Goal: Task Accomplishment & Management: Complete application form

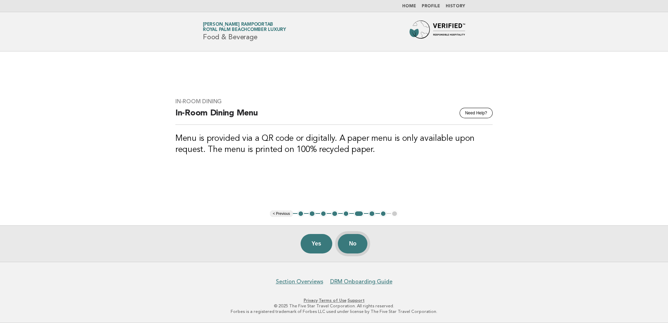
click at [350, 241] on button "No" at bounding box center [353, 243] width 30 height 19
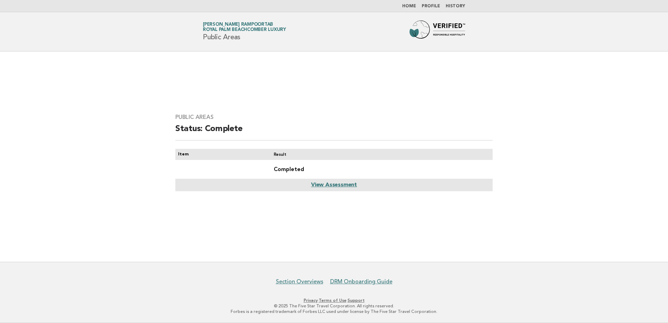
click at [410, 6] on link "Home" at bounding box center [409, 6] width 14 height 4
click at [414, 6] on link "Home" at bounding box center [409, 6] width 14 height 4
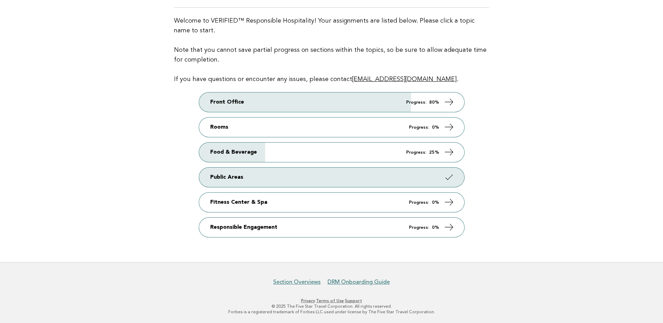
scroll to position [46, 0]
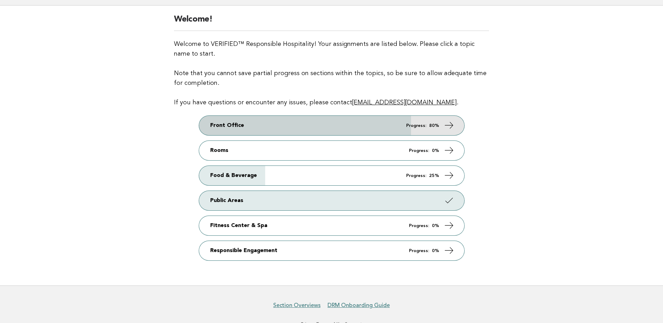
click at [449, 123] on icon at bounding box center [449, 125] width 10 height 10
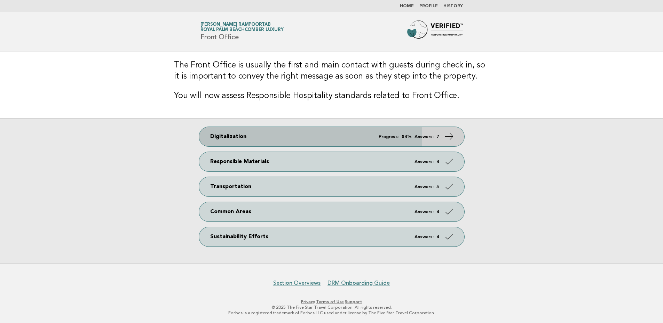
click at [451, 136] on icon at bounding box center [449, 137] width 10 height 10
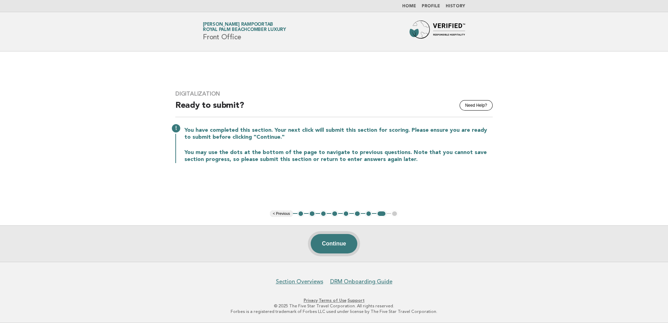
click at [341, 241] on button "Continue" at bounding box center [334, 243] width 46 height 19
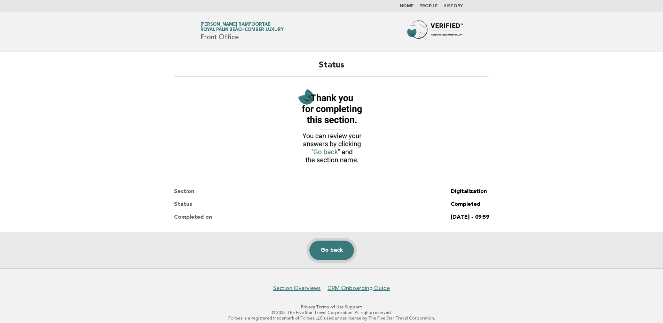
click at [329, 249] on link "Go back" at bounding box center [331, 250] width 45 height 19
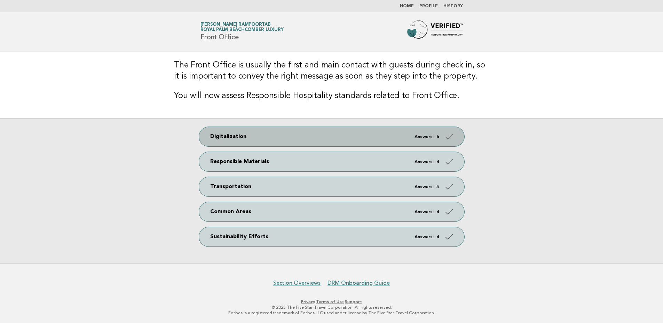
click at [445, 136] on icon at bounding box center [449, 137] width 10 height 10
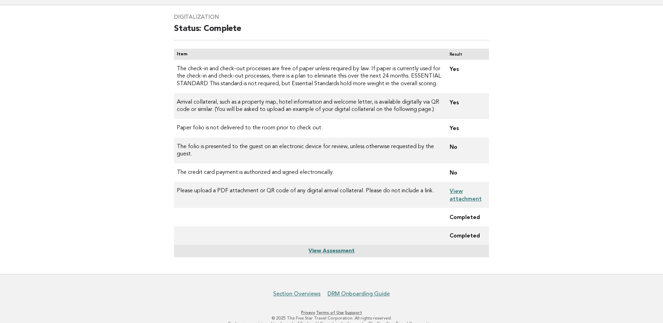
scroll to position [23, 0]
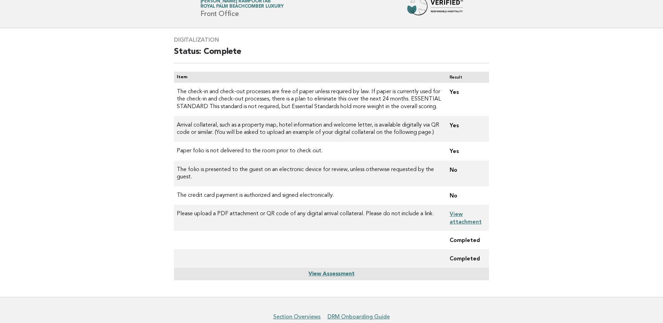
click at [335, 274] on link "View Assessment" at bounding box center [331, 275] width 46 height 6
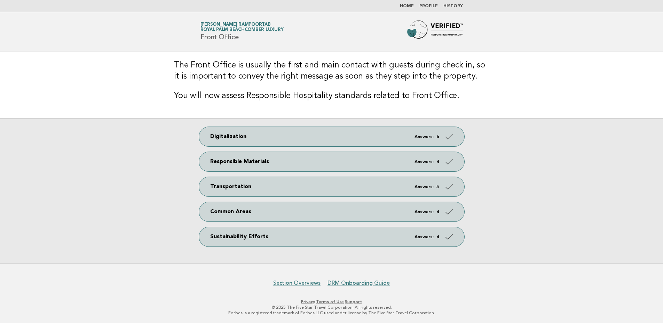
click at [417, 6] on ul "Home Profile History" at bounding box center [332, 6] width 282 height 6
click at [411, 6] on link "Home" at bounding box center [407, 6] width 14 height 4
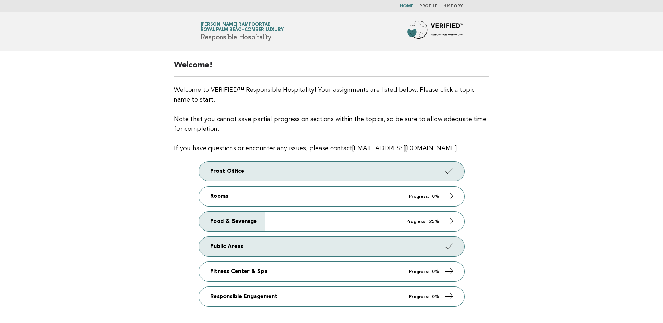
click at [505, 217] on main "Welcome! Welcome to VERIFIED™ Responsible Hospitality! Your assignments are lis…" at bounding box center [331, 192] width 663 height 280
click at [557, 224] on main "Welcome! Welcome to VERIFIED™ Responsible Hospitality! Your assignments are lis…" at bounding box center [331, 192] width 663 height 280
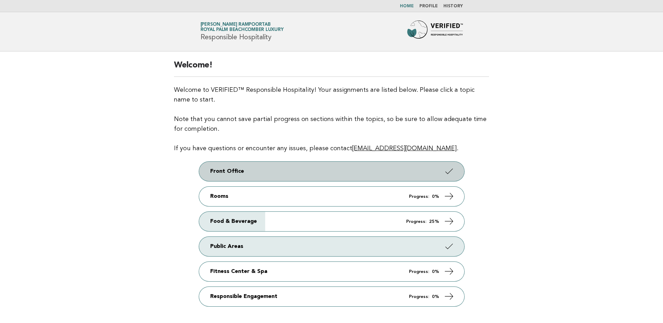
click at [444, 173] on link "Front Office" at bounding box center [331, 171] width 265 height 19
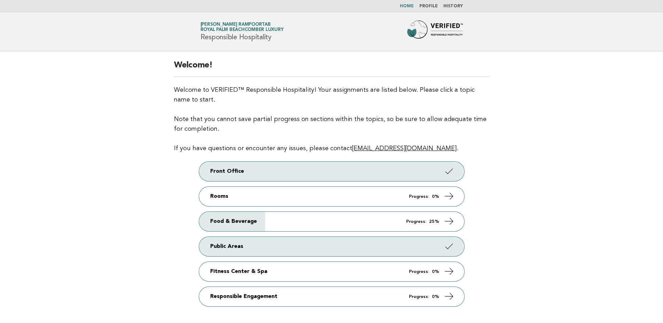
scroll to position [46, 0]
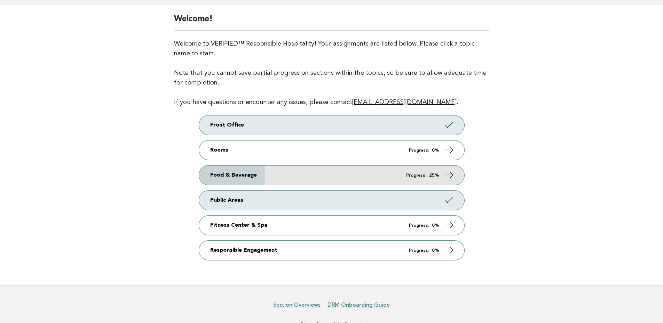
click at [449, 177] on icon at bounding box center [449, 175] width 10 height 10
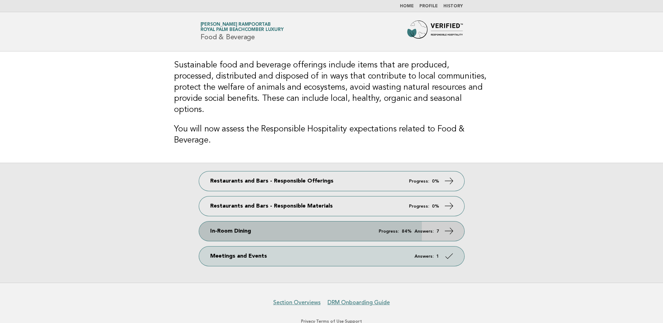
click at [450, 226] on icon at bounding box center [449, 231] width 10 height 10
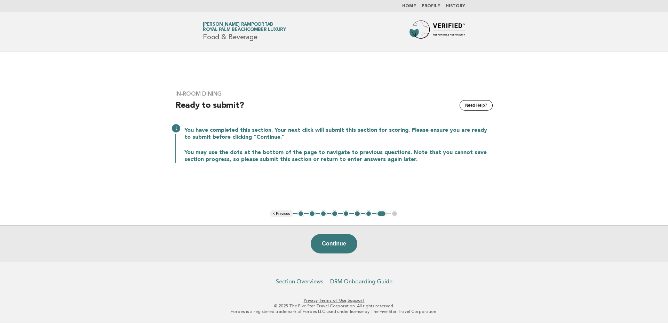
click at [300, 214] on button "1" at bounding box center [301, 214] width 7 height 7
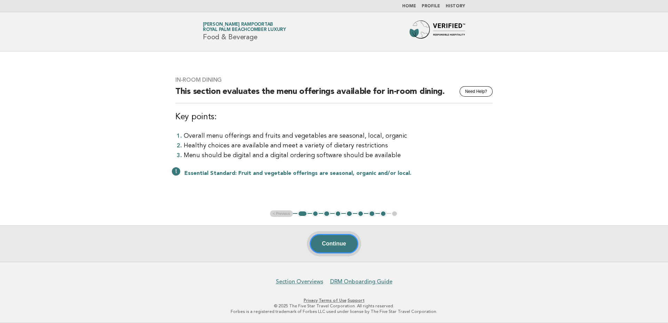
click at [344, 244] on button "Continue" at bounding box center [334, 243] width 48 height 19
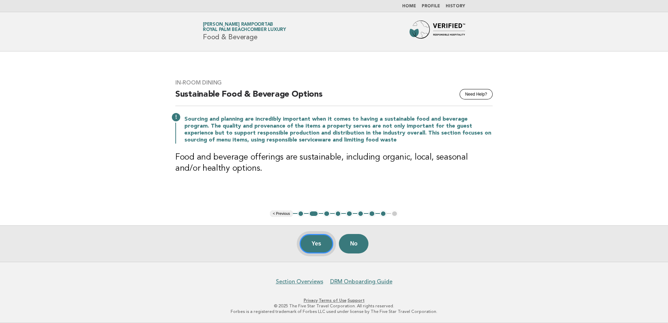
click at [306, 243] on button "Yes" at bounding box center [317, 243] width 34 height 19
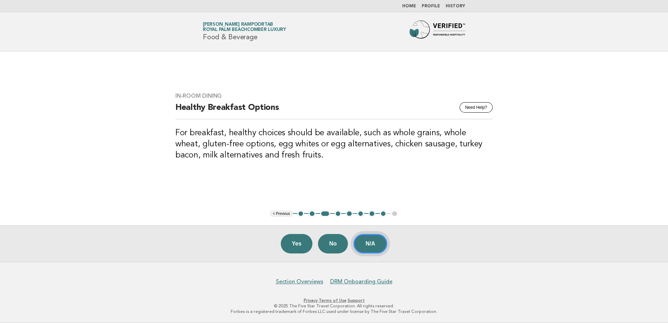
click at [378, 242] on button "N/A" at bounding box center [371, 243] width 34 height 19
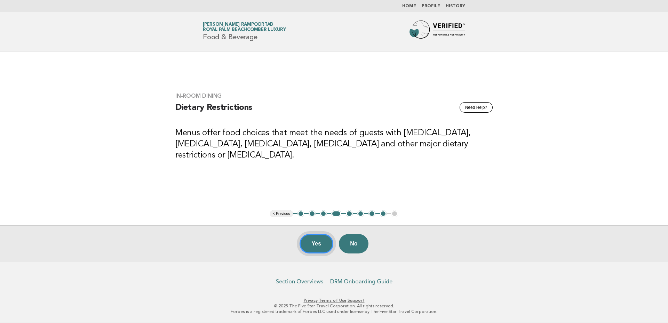
click at [319, 246] on button "Yes" at bounding box center [317, 243] width 34 height 19
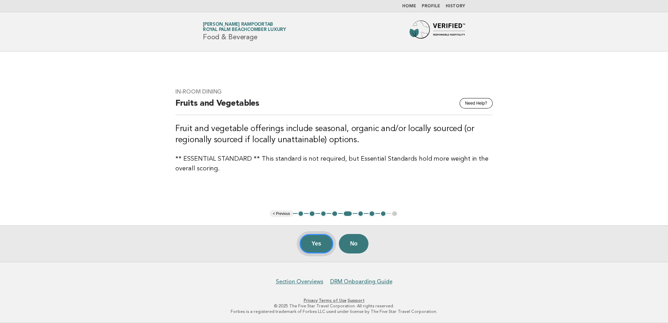
click at [321, 244] on button "Yes" at bounding box center [317, 243] width 34 height 19
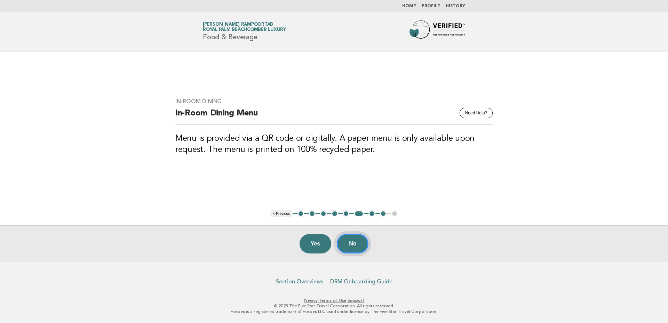
click at [350, 242] on button "No" at bounding box center [353, 243] width 32 height 19
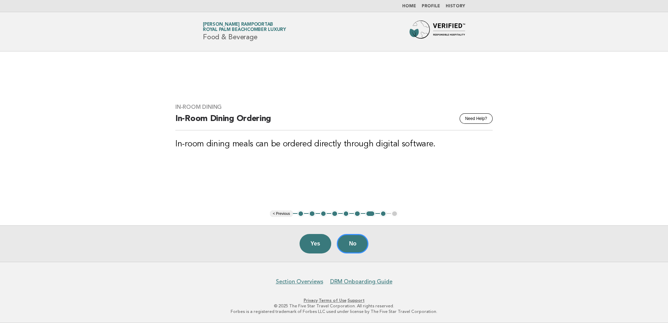
click at [357, 213] on button "6" at bounding box center [357, 214] width 7 height 7
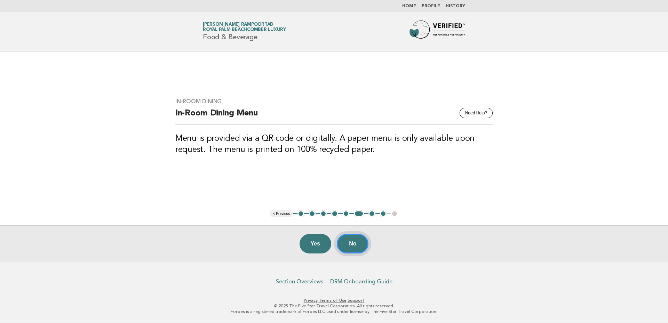
click at [361, 243] on button "No" at bounding box center [353, 243] width 32 height 19
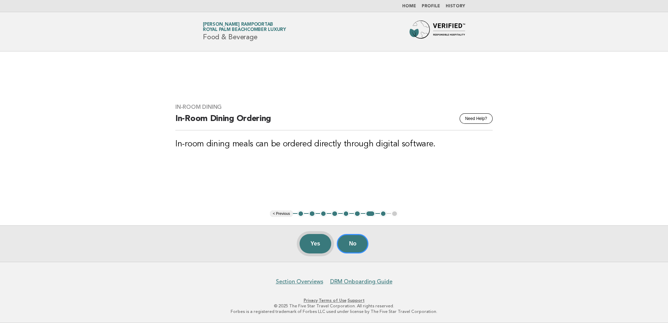
click at [320, 246] on button "Yes" at bounding box center [316, 243] width 32 height 19
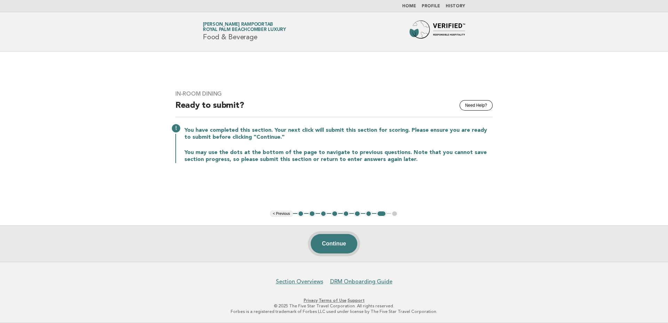
click at [346, 246] on button "Continue" at bounding box center [334, 243] width 46 height 19
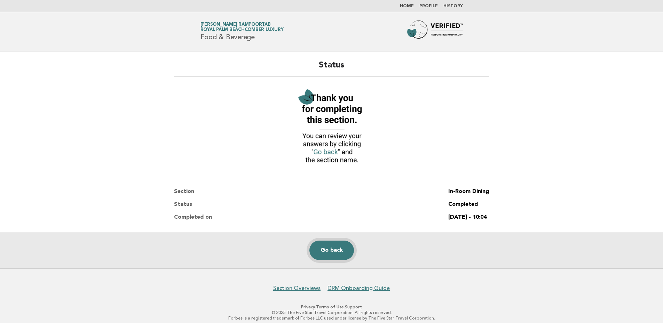
click at [341, 244] on link "Go back" at bounding box center [331, 250] width 45 height 19
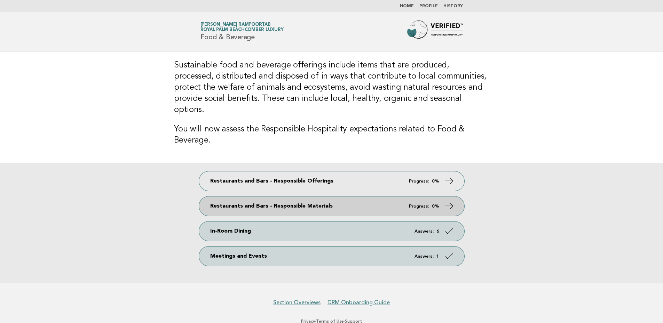
click at [448, 201] on icon at bounding box center [449, 206] width 10 height 10
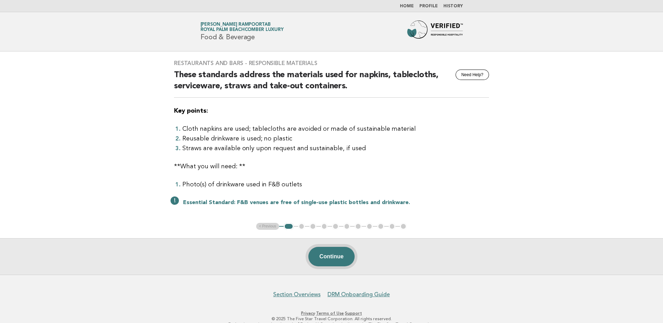
click at [321, 256] on button "Continue" at bounding box center [331, 256] width 46 height 19
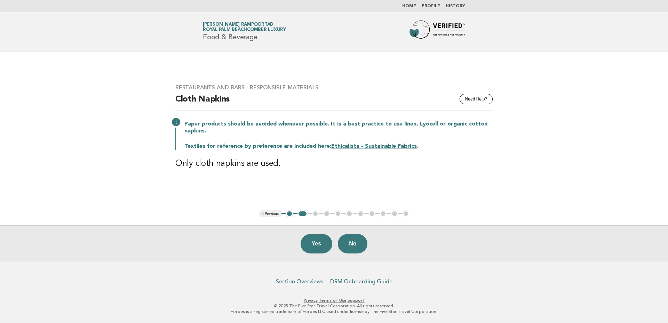
click at [311, 243] on button "Yes" at bounding box center [317, 243] width 32 height 19
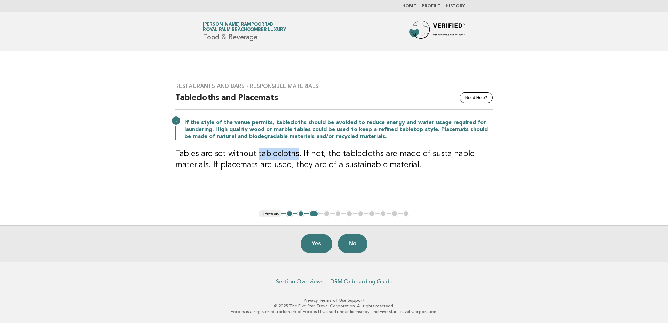
drag, startPoint x: 257, startPoint y: 153, endPoint x: 296, endPoint y: 152, distance: 38.6
click at [296, 152] on h3 "Tables are set without tablecloths. If not, the tablecloths are made of sustain…" at bounding box center [333, 160] width 317 height 22
click at [395, 196] on main "Restaurants and Bars - Responsible Materials Need Help? Tablecloths and Placema…" at bounding box center [334, 157] width 668 height 211
click at [315, 242] on button "Yes" at bounding box center [317, 243] width 32 height 19
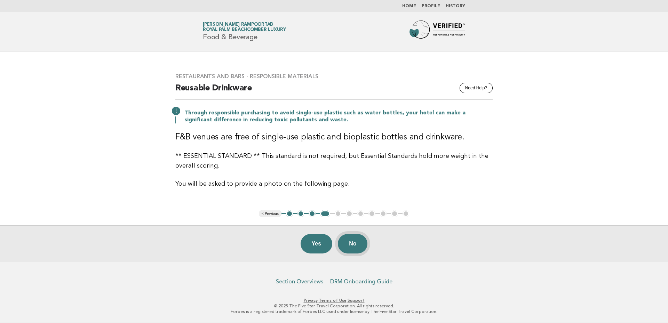
click at [354, 248] on button "No" at bounding box center [353, 243] width 30 height 19
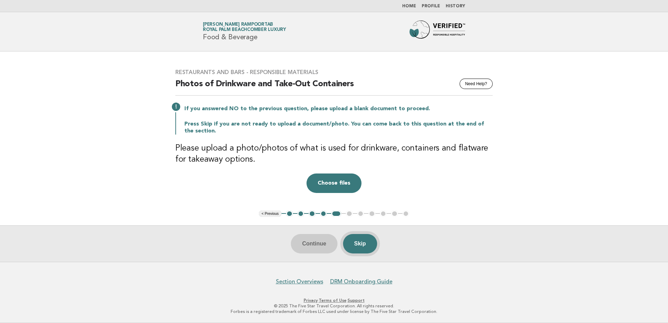
click at [364, 246] on button "Skip" at bounding box center [360, 243] width 34 height 19
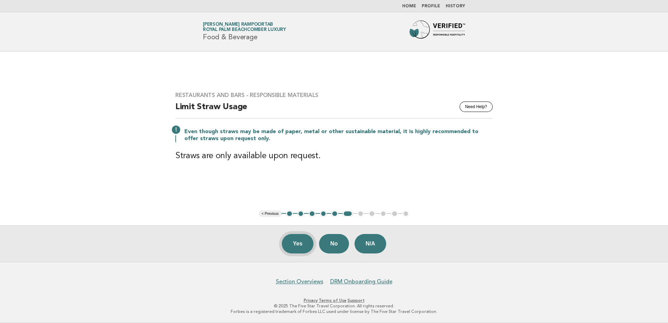
click at [299, 243] on button "Yes" at bounding box center [298, 243] width 32 height 19
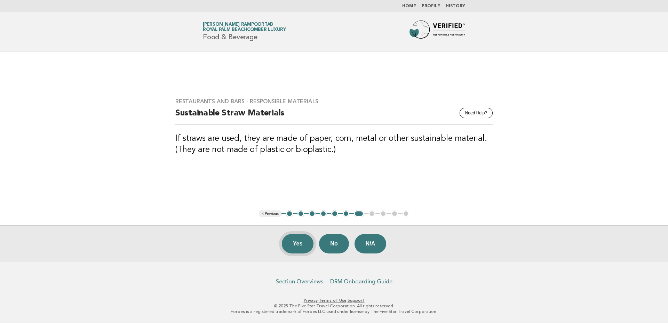
click at [299, 241] on button "Yes" at bounding box center [298, 243] width 32 height 19
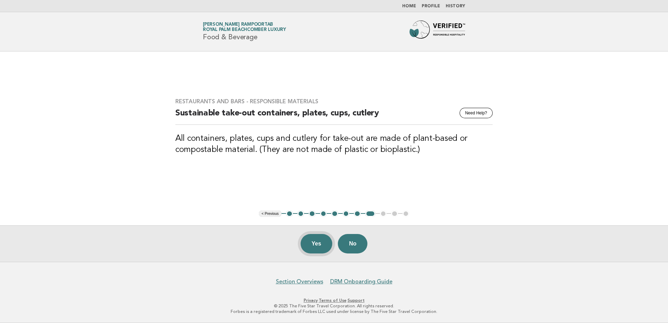
click at [314, 246] on button "Yes" at bounding box center [317, 243] width 32 height 19
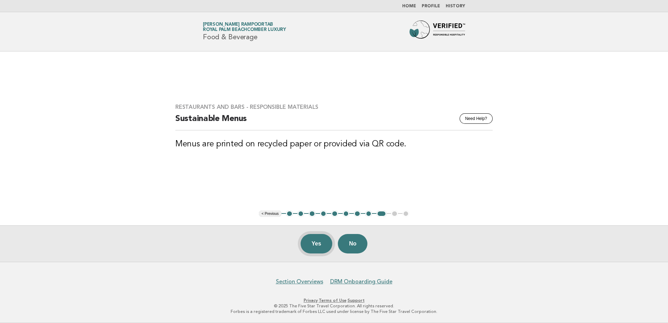
click at [314, 242] on button "Yes" at bounding box center [317, 243] width 32 height 19
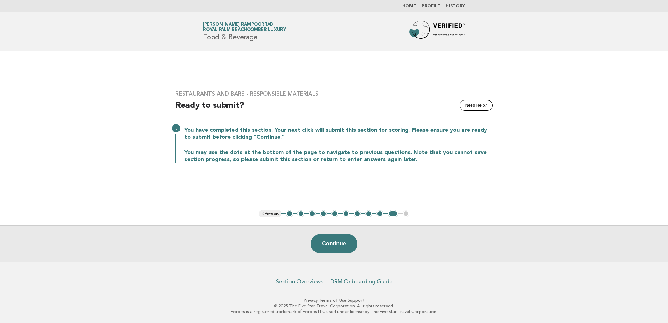
click at [288, 213] on button "1" at bounding box center [289, 214] width 7 height 7
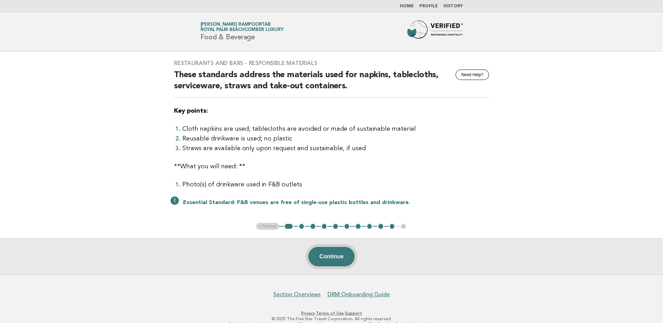
click at [332, 258] on button "Continue" at bounding box center [331, 256] width 46 height 19
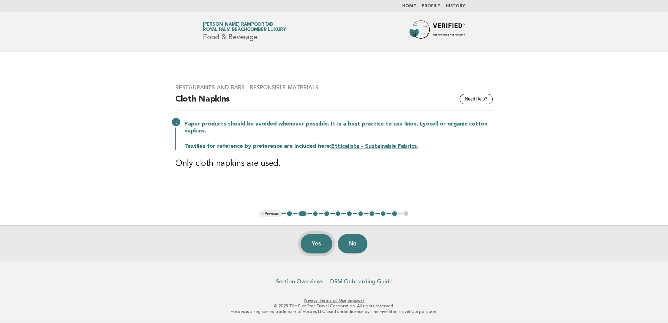
click at [322, 238] on button "Yes" at bounding box center [317, 243] width 32 height 19
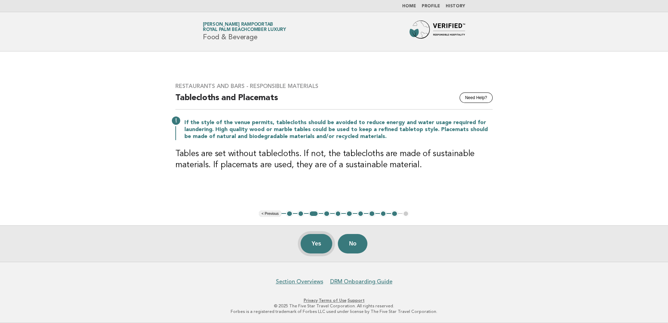
click at [314, 239] on button "Yes" at bounding box center [317, 243] width 32 height 19
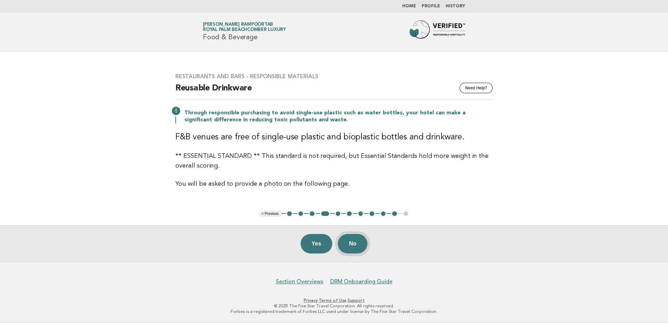
click at [358, 245] on button "No" at bounding box center [353, 243] width 30 height 19
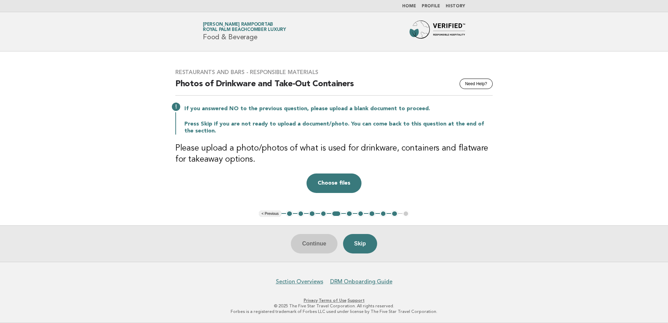
click at [323, 214] on button "4" at bounding box center [323, 214] width 7 height 7
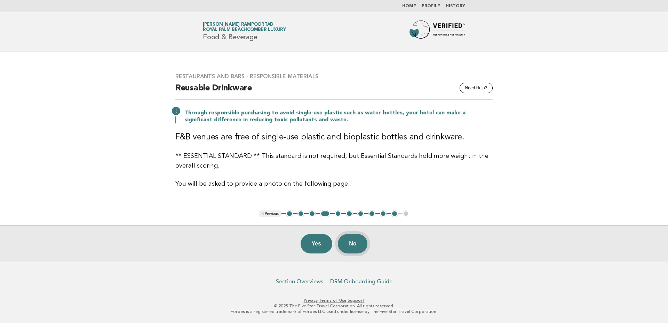
click at [356, 250] on button "No" at bounding box center [353, 243] width 30 height 19
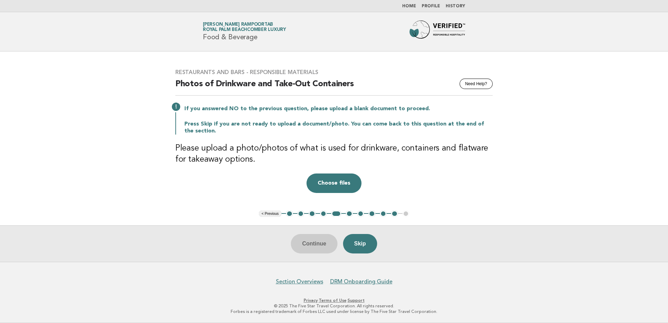
click at [349, 215] on button "6" at bounding box center [349, 214] width 7 height 7
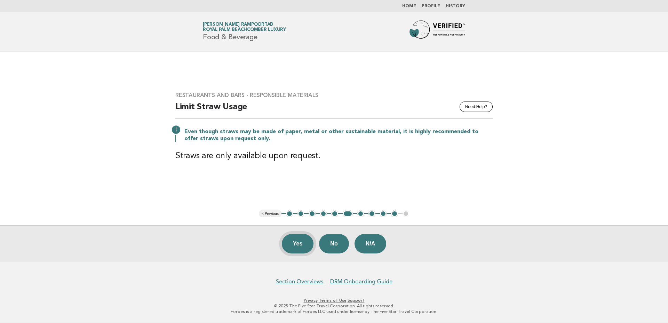
click at [298, 241] on button "Yes" at bounding box center [298, 243] width 32 height 19
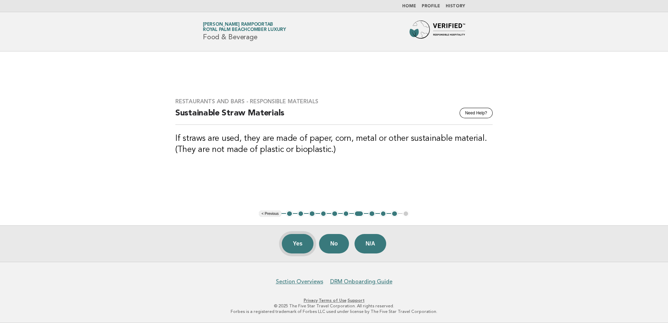
click at [301, 247] on button "Yes" at bounding box center [298, 243] width 32 height 19
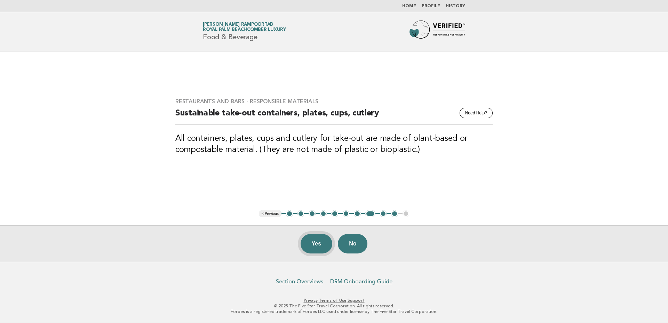
click at [316, 244] on button "Yes" at bounding box center [317, 243] width 32 height 19
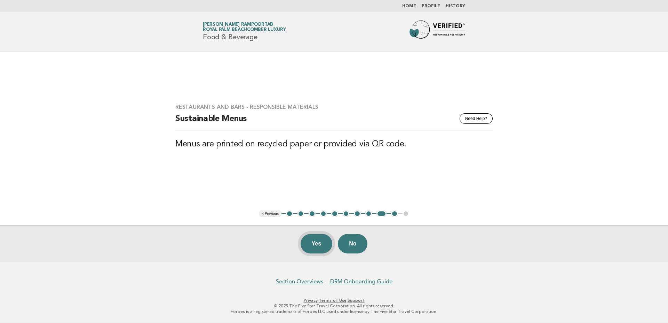
click at [315, 246] on button "Yes" at bounding box center [317, 243] width 32 height 19
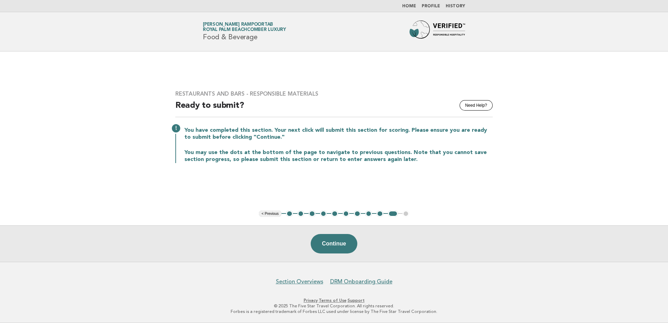
click at [410, 7] on link "Home" at bounding box center [409, 6] width 14 height 4
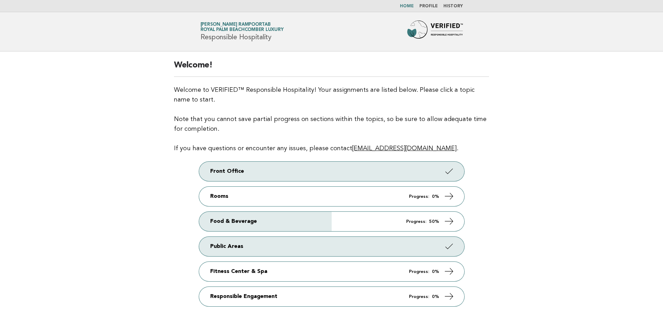
scroll to position [46, 0]
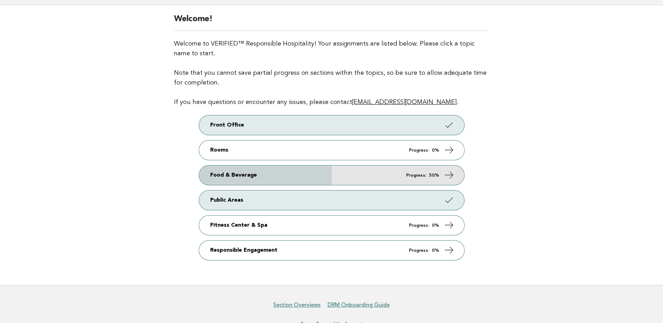
click at [451, 171] on icon at bounding box center [449, 175] width 10 height 10
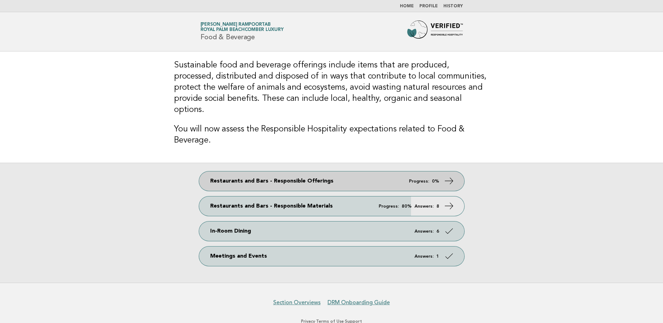
click at [446, 176] on icon at bounding box center [449, 181] width 10 height 10
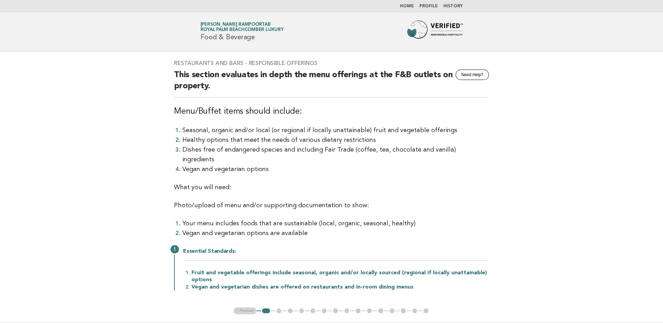
scroll to position [87, 0]
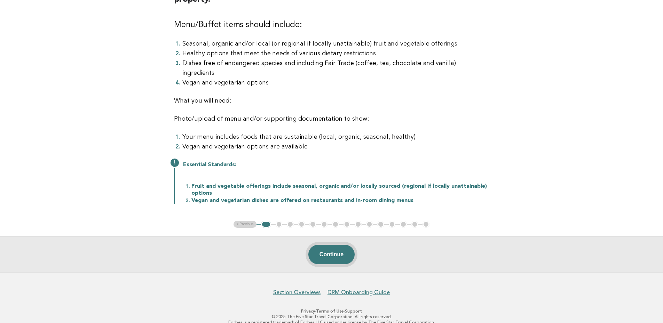
click at [341, 245] on button "Continue" at bounding box center [331, 254] width 46 height 19
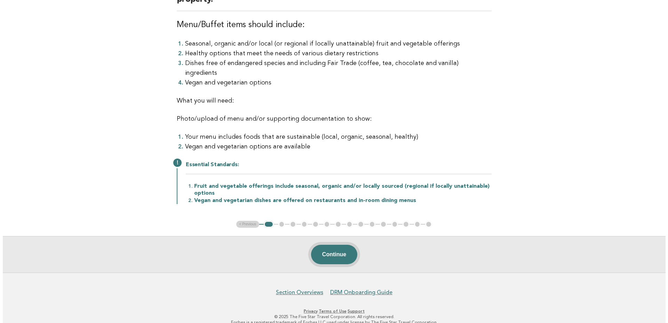
scroll to position [0, 0]
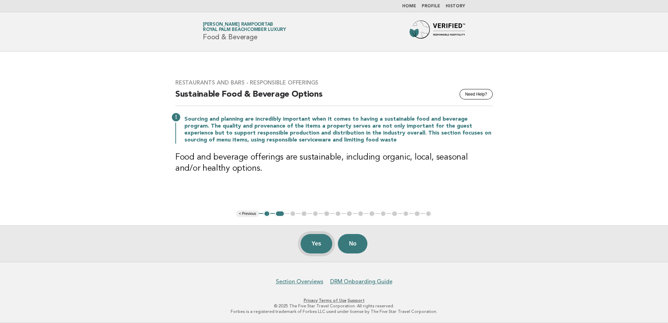
click at [317, 245] on button "Yes" at bounding box center [317, 243] width 32 height 19
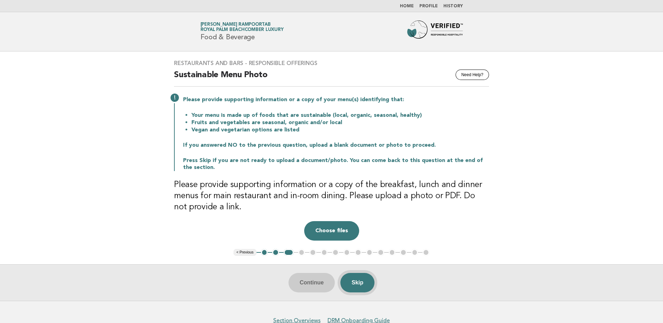
click at [365, 281] on button "Skip" at bounding box center [357, 282] width 34 height 19
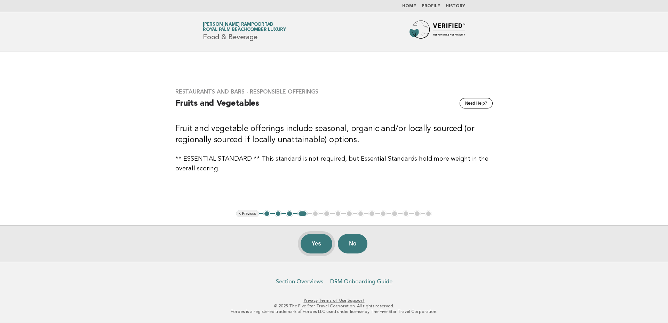
click at [322, 250] on button "Yes" at bounding box center [317, 243] width 32 height 19
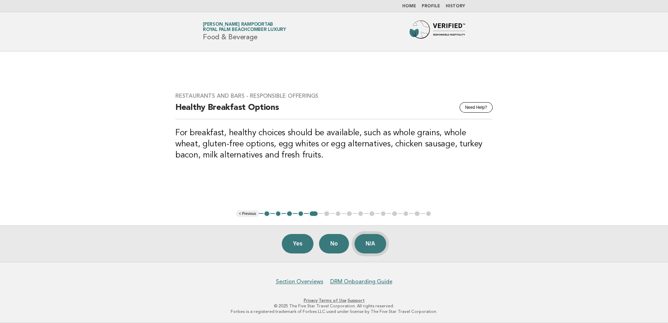
click at [375, 243] on button "N/A" at bounding box center [371, 243] width 32 height 19
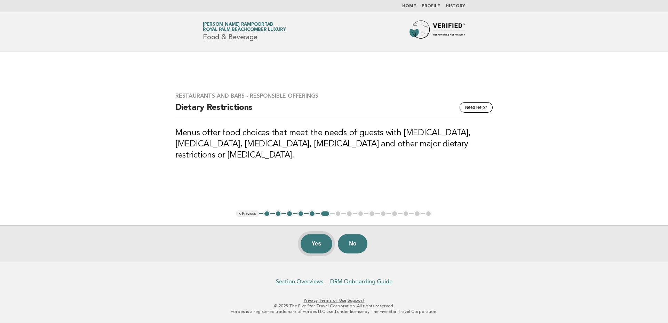
click at [317, 240] on button "Yes" at bounding box center [317, 243] width 32 height 19
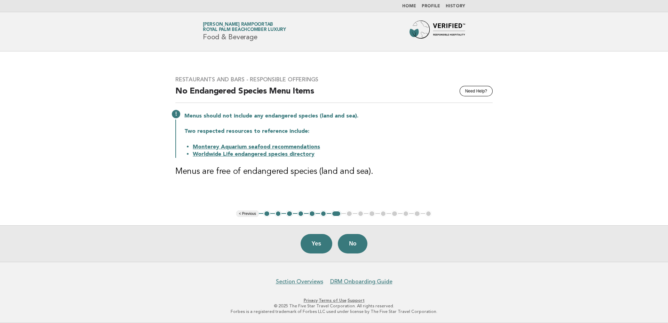
click at [290, 153] on link "Worldwide Life endangered species directory" at bounding box center [254, 155] width 122 height 6
click at [285, 145] on link "Monterey Aquarium seafood recommendations" at bounding box center [256, 147] width 127 height 6
click at [319, 248] on button "Yes" at bounding box center [317, 243] width 32 height 19
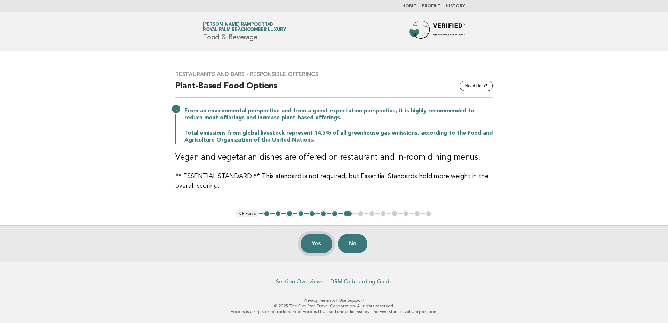
click at [317, 243] on button "Yes" at bounding box center [317, 243] width 32 height 19
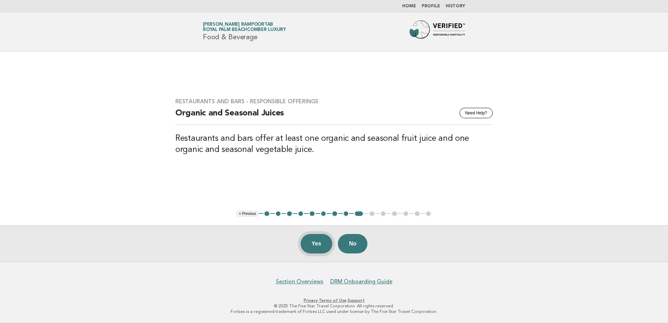
click at [319, 241] on button "Yes" at bounding box center [317, 243] width 32 height 19
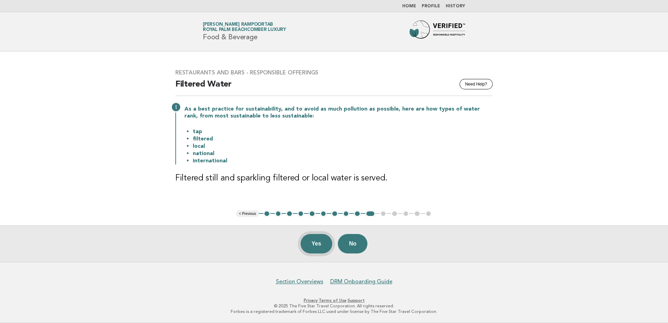
click at [309, 240] on button "Yes" at bounding box center [317, 243] width 32 height 19
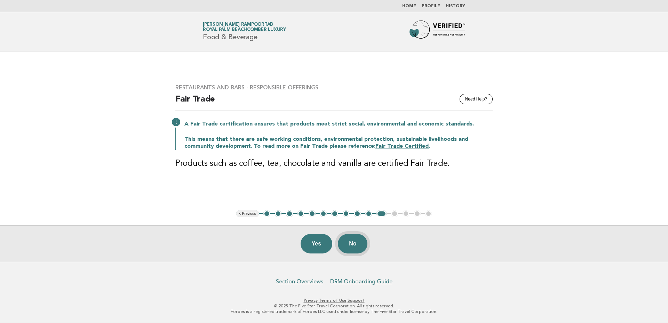
click at [353, 245] on button "No" at bounding box center [353, 243] width 30 height 19
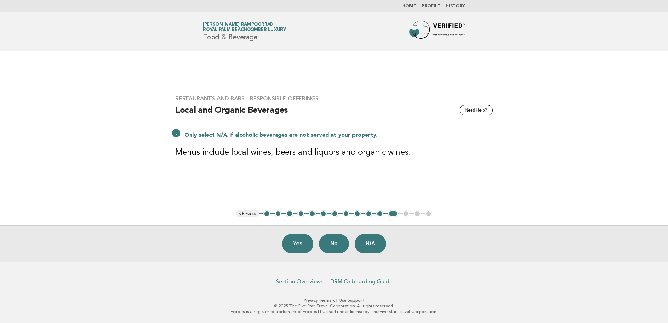
click at [406, 214] on ul "< Previous 1 2 3 4 5 6 7 8 9 10 11 12 13 14 15" at bounding box center [334, 214] width 196 height 7
click at [379, 243] on button "N/A" at bounding box center [371, 243] width 32 height 19
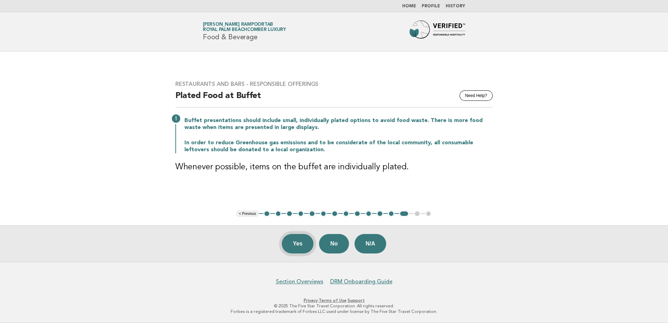
click at [302, 245] on button "Yes" at bounding box center [298, 243] width 32 height 19
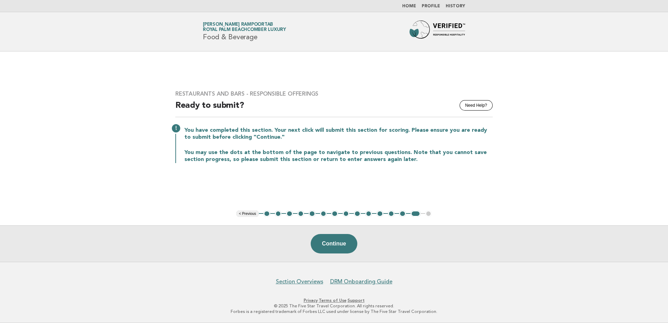
click at [413, 6] on link "Home" at bounding box center [409, 6] width 14 height 4
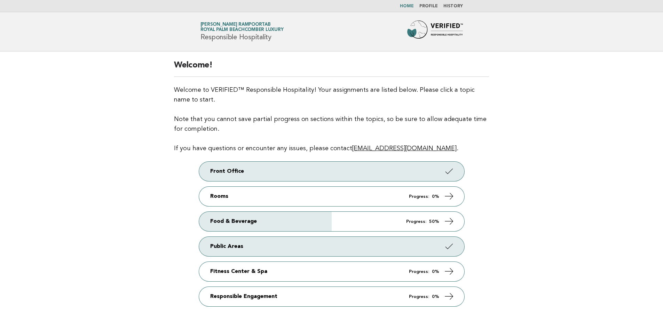
scroll to position [69, 0]
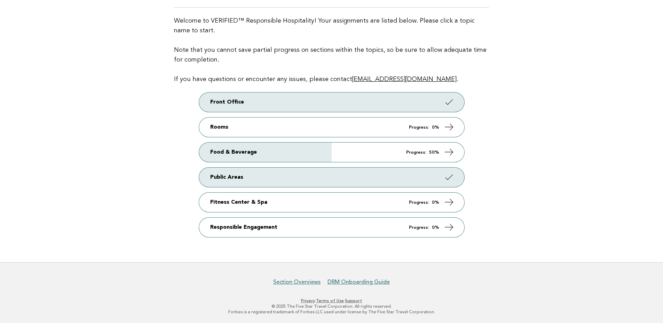
drag, startPoint x: 540, startPoint y: 131, endPoint x: 527, endPoint y: 133, distance: 13.8
click at [534, 132] on main "Welcome! Welcome to VERIFIED™ Responsible Hospitality! Your assignments are lis…" at bounding box center [331, 122] width 663 height 280
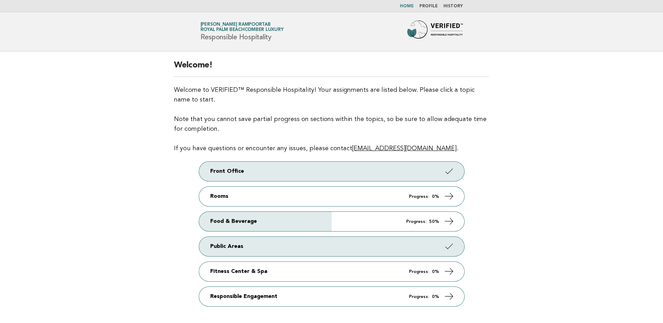
drag, startPoint x: 564, startPoint y: 182, endPoint x: 554, endPoint y: 180, distance: 10.7
click at [564, 183] on main "Welcome! Welcome to VERIFIED™ Responsible Hospitality! Your assignments are lis…" at bounding box center [331, 192] width 663 height 280
click at [543, 232] on main "Welcome! Welcome to VERIFIED™ Responsible Hospitality! Your assignments are lis…" at bounding box center [331, 192] width 663 height 280
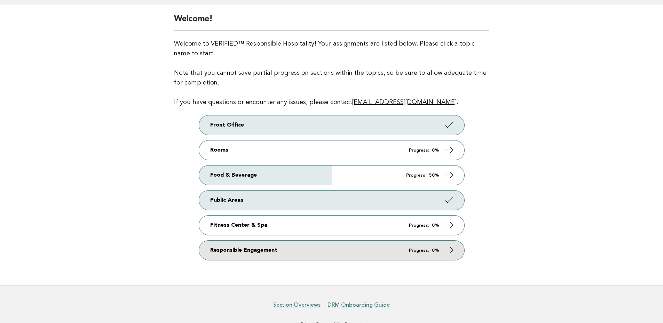
click at [455, 254] on link "Responsible Engagement Progress: 0%" at bounding box center [331, 250] width 265 height 19
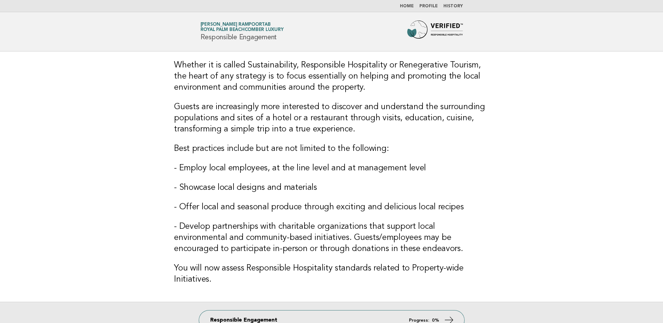
scroll to position [46, 0]
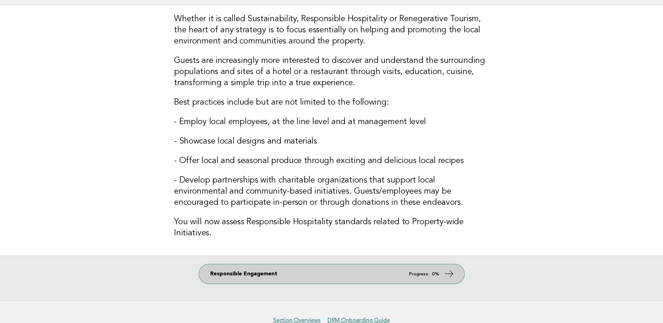
click at [451, 274] on icon at bounding box center [449, 274] width 10 height 10
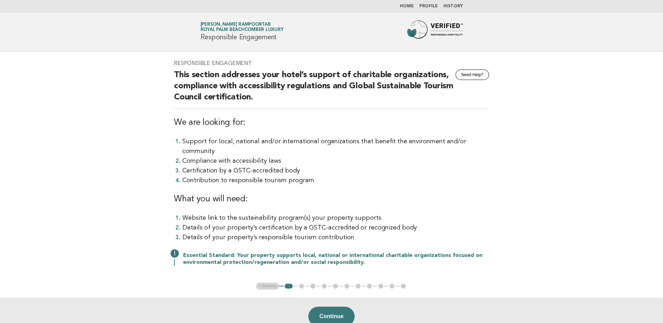
scroll to position [23, 0]
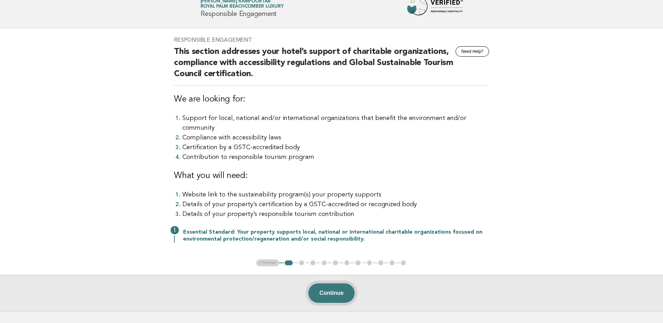
click at [320, 284] on button "Continue" at bounding box center [331, 293] width 46 height 19
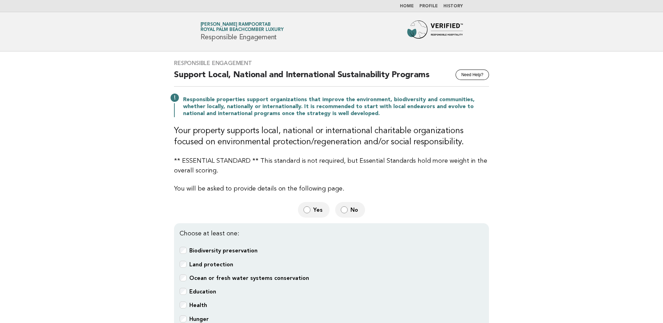
scroll to position [46, 0]
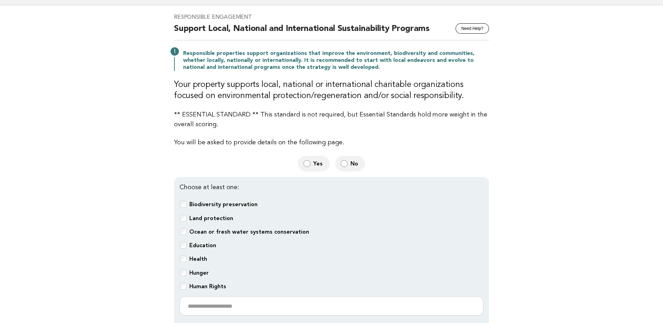
click at [560, 162] on main "Responsible Engagement Need Help? Support Local, National and International Sus…" at bounding box center [331, 197] width 663 height 385
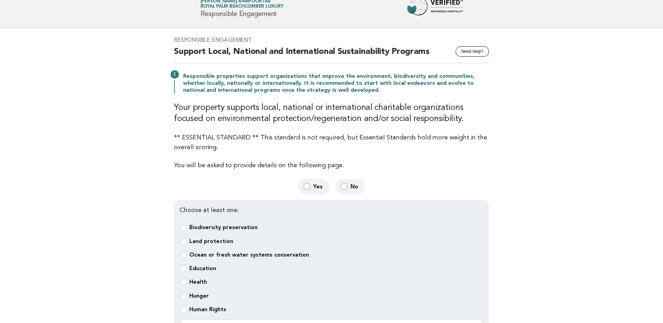
scroll to position [0, 0]
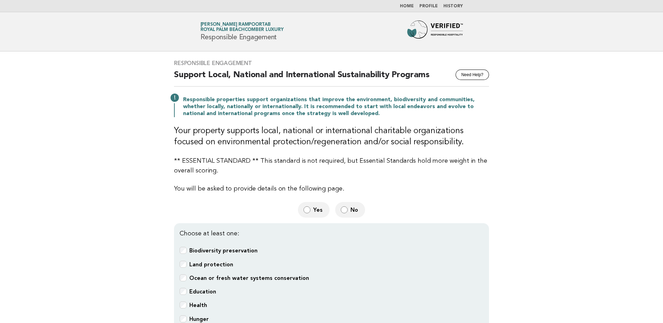
click at [230, 172] on p "** ESSENTIAL STANDARD ** This standard is not required, but Essential Standards…" at bounding box center [331, 165] width 315 height 19
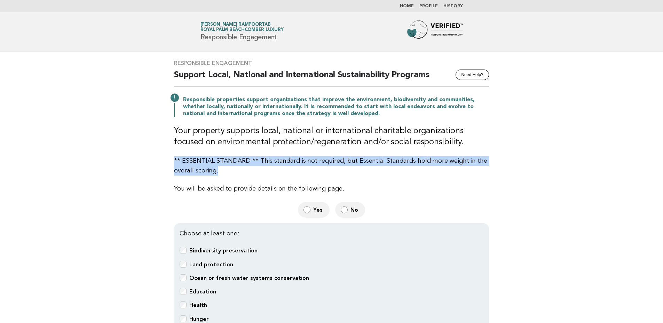
drag, startPoint x: 176, startPoint y: 160, endPoint x: 230, endPoint y: 172, distance: 55.4
click at [230, 172] on p "** ESSENTIAL STANDARD ** This standard is not required, but Essential Standards…" at bounding box center [331, 165] width 315 height 19
click at [541, 211] on main "Responsible Engagement Need Help? Support Local, National and International Sus…" at bounding box center [331, 244] width 663 height 385
drag, startPoint x: 174, startPoint y: 160, endPoint x: 222, endPoint y: 170, distance: 48.7
click at [222, 170] on p "** ESSENTIAL STANDARD ** This standard is not required, but Essential Standards…" at bounding box center [331, 165] width 315 height 19
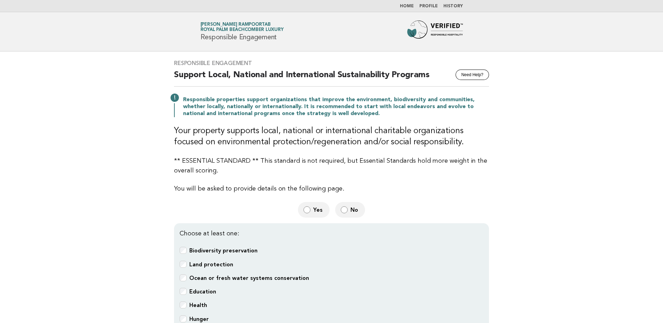
click at [489, 200] on div "Responsible Engagement Need Help? Support Local, National and International Sus…" at bounding box center [332, 218] width 332 height 333
